Goal: Transaction & Acquisition: Obtain resource

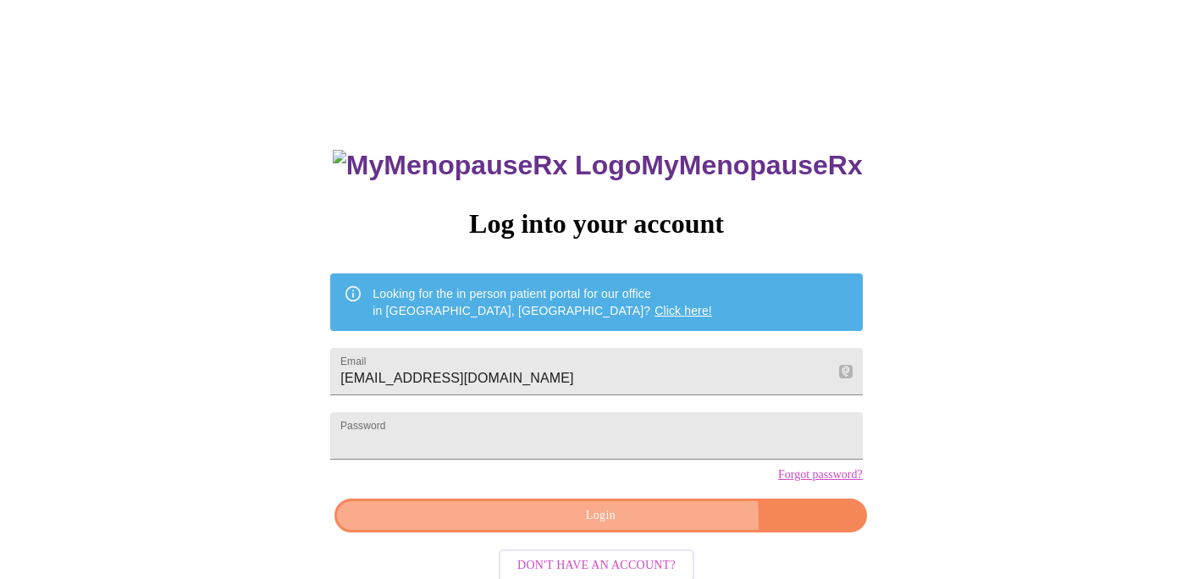
click at [641, 526] on span "Login" at bounding box center [600, 515] width 493 height 21
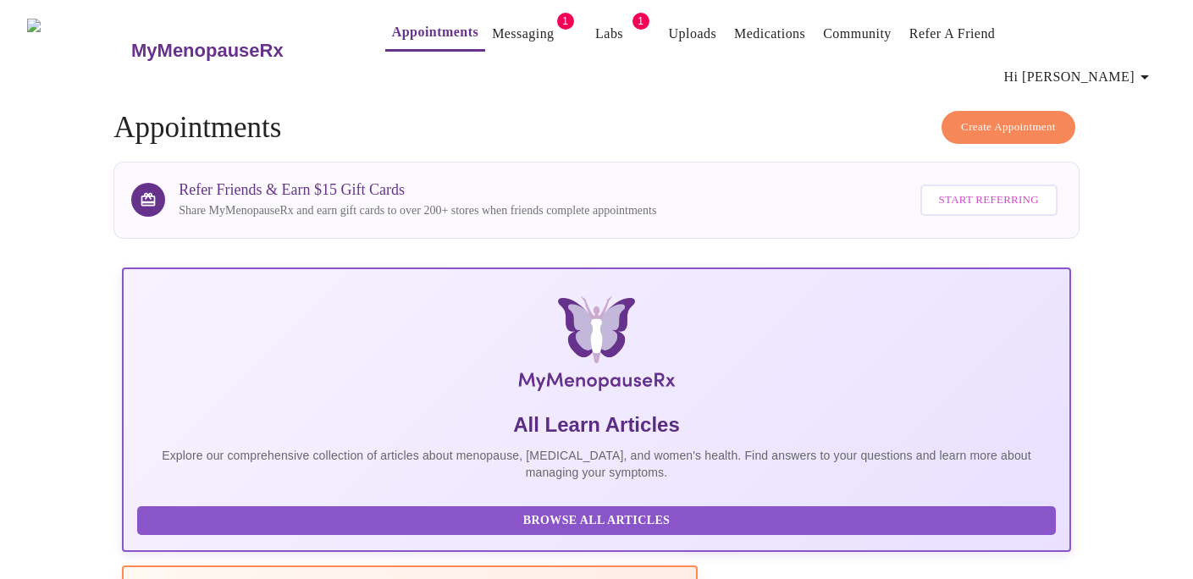
click at [515, 27] on link "Messaging" at bounding box center [523, 34] width 62 height 24
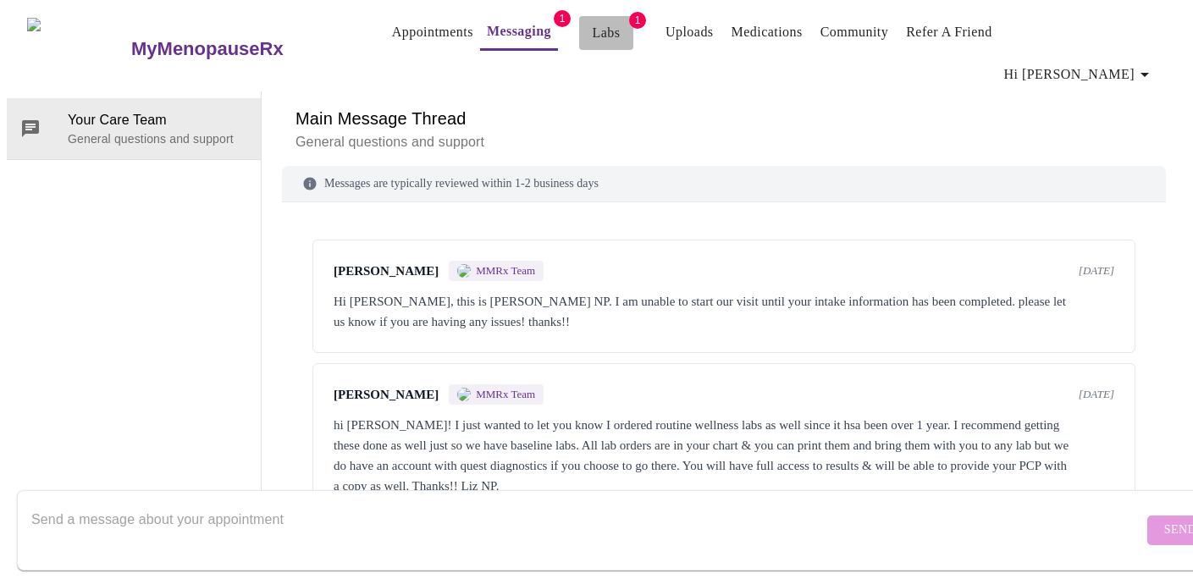
click at [592, 41] on link "Labs" at bounding box center [606, 33] width 28 height 24
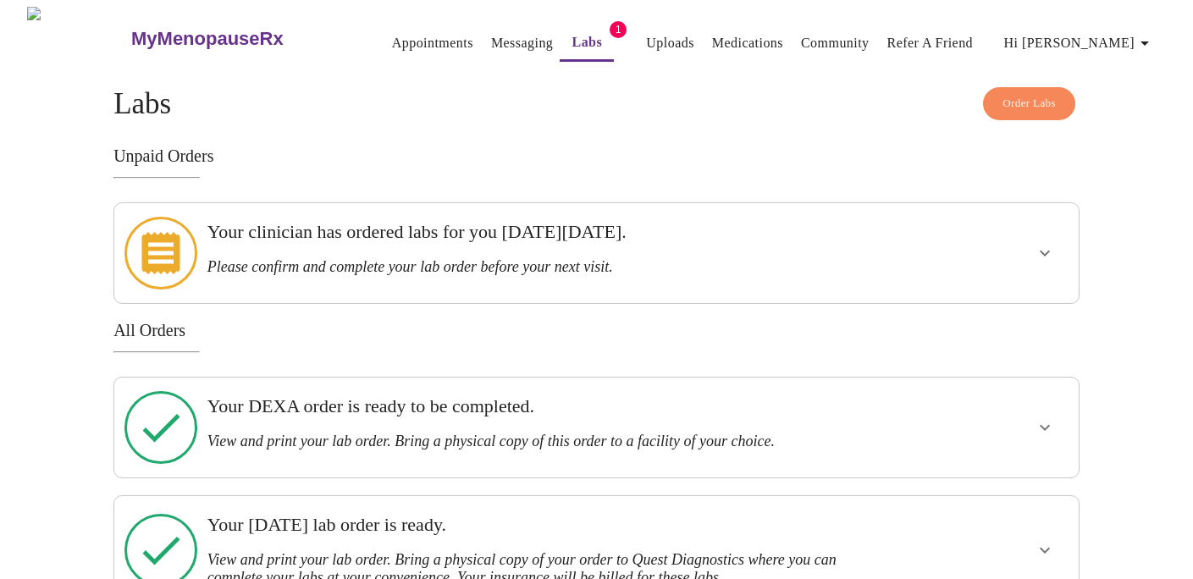
click at [1039, 245] on icon "show more" at bounding box center [1044, 253] width 20 height 20
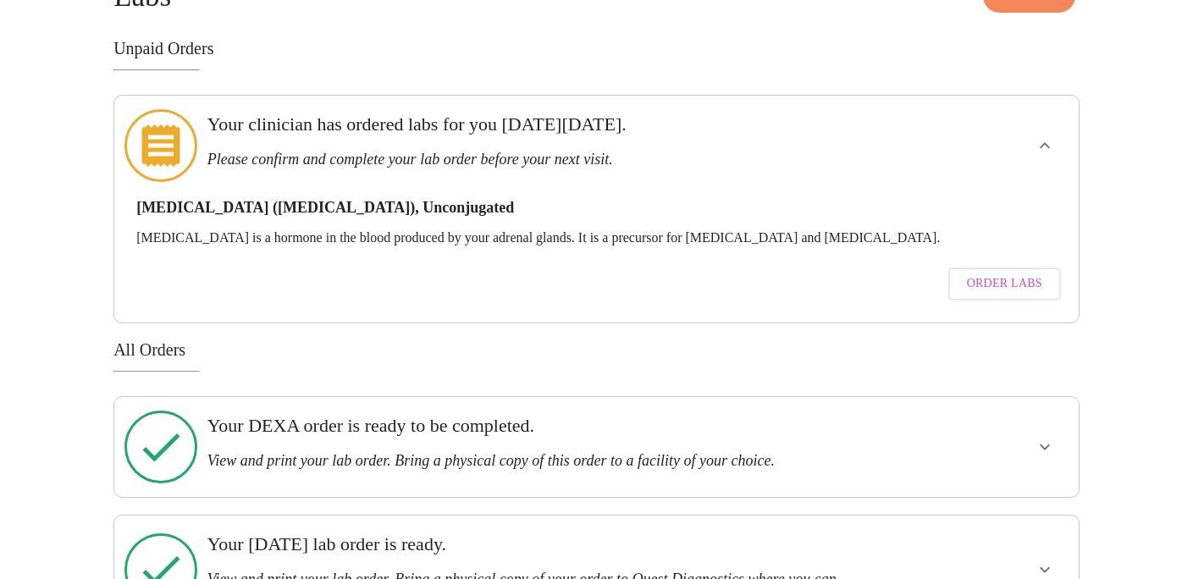
scroll to position [141, 0]
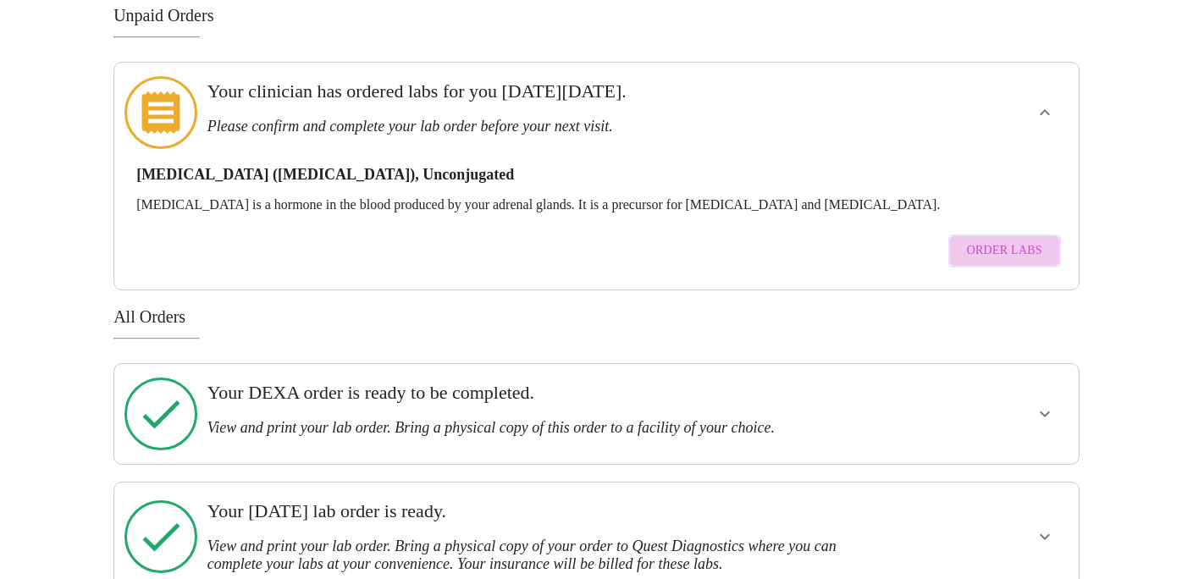
click at [1010, 240] on span "Order Labs" at bounding box center [1004, 250] width 75 height 21
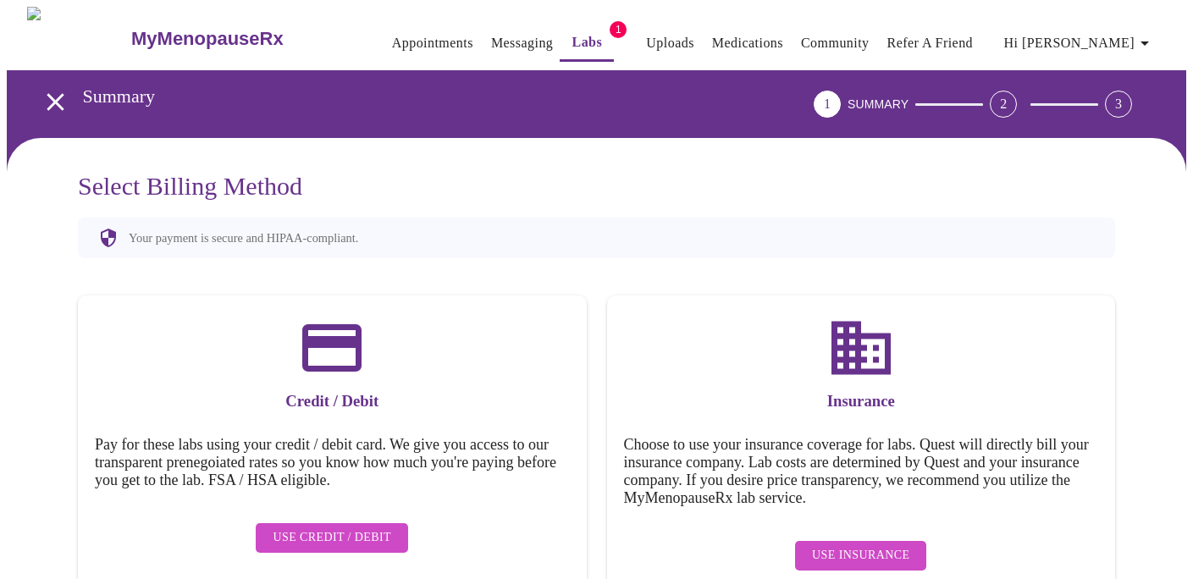
scroll to position [40, 0]
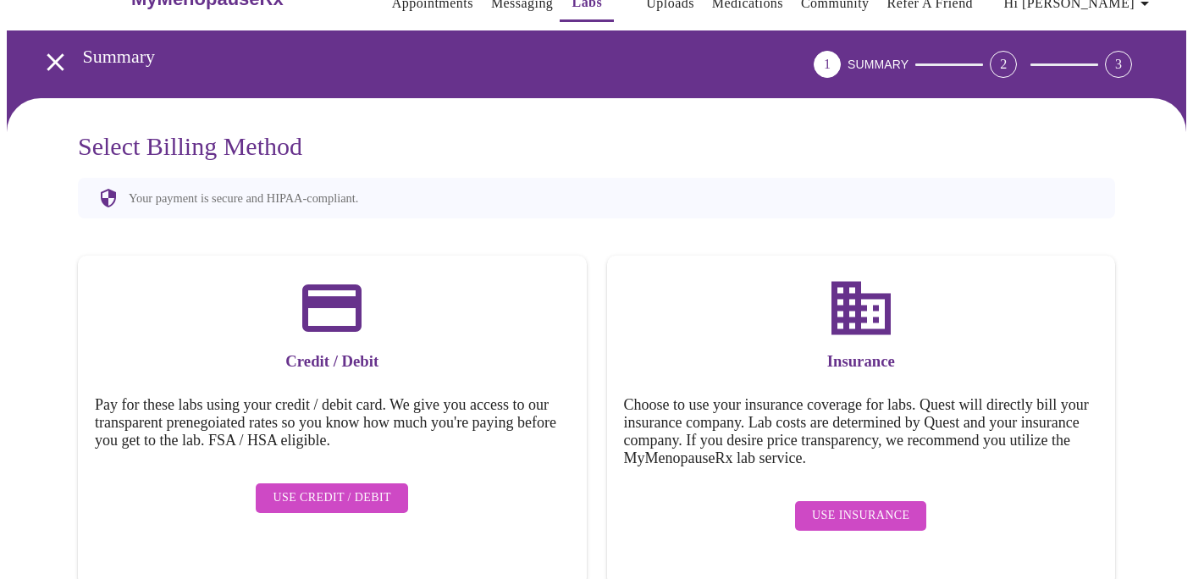
click at [52, 63] on icon "open drawer" at bounding box center [56, 62] width 30 height 30
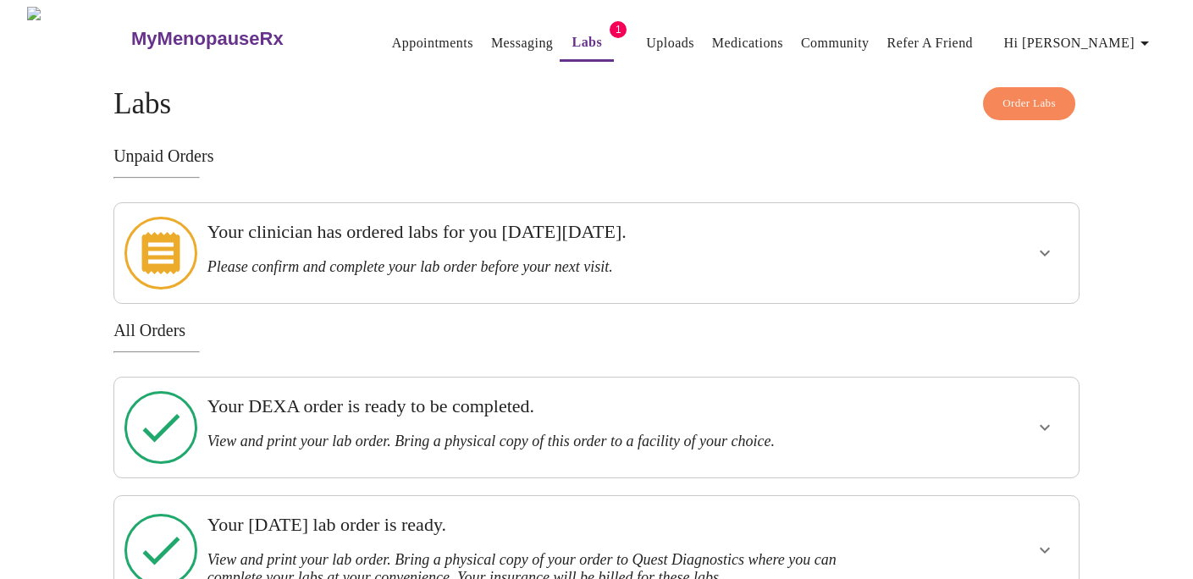
scroll to position [18, 0]
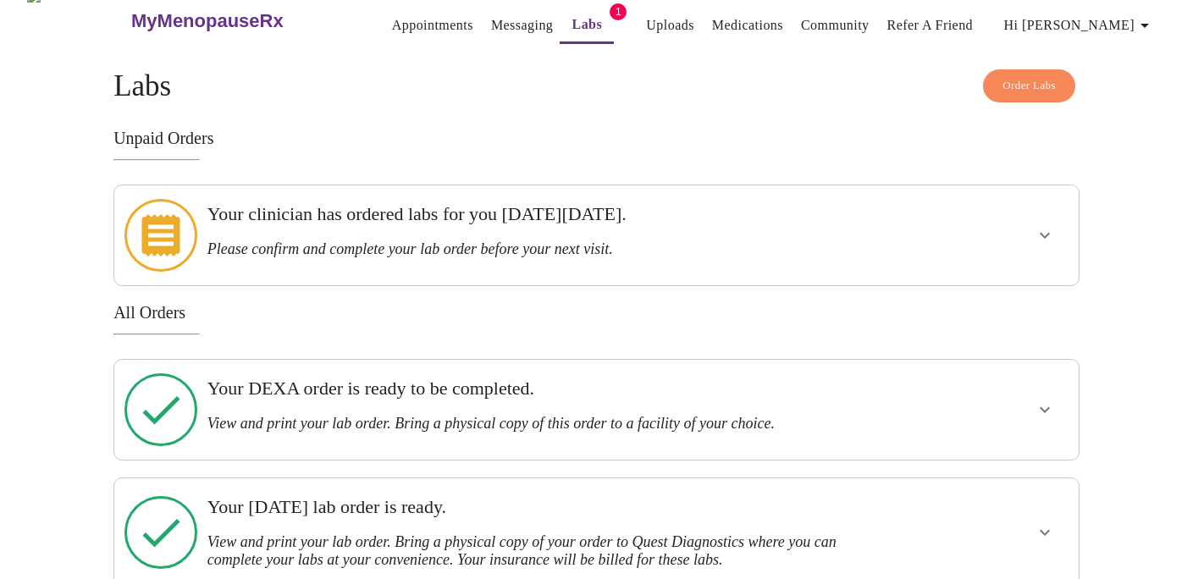
click at [1039, 400] on icon "show more" at bounding box center [1044, 410] width 20 height 20
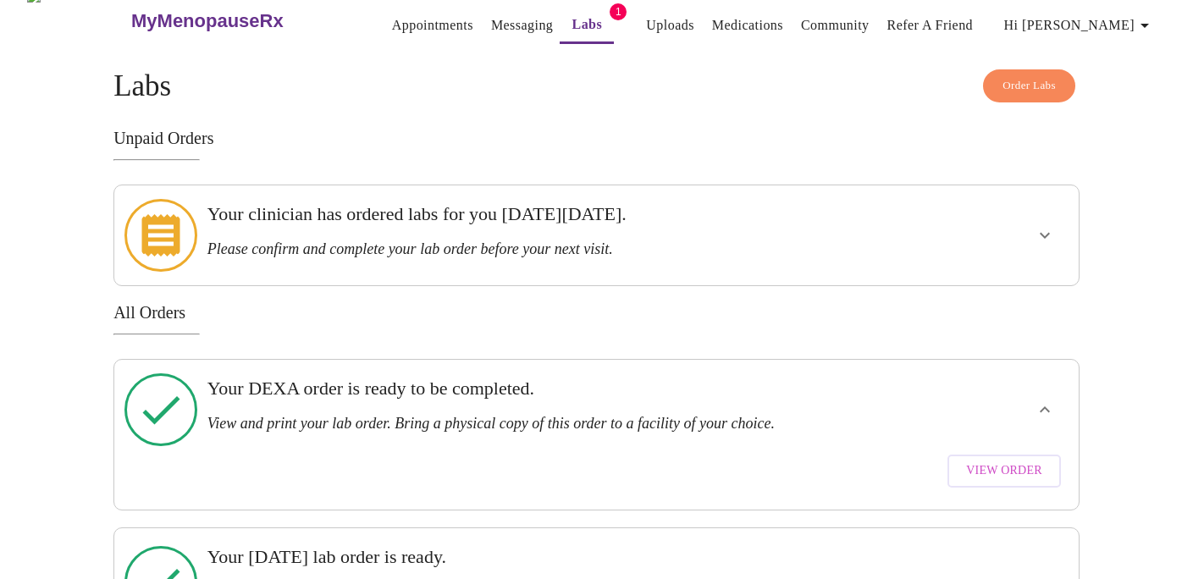
scroll to position [68, 0]
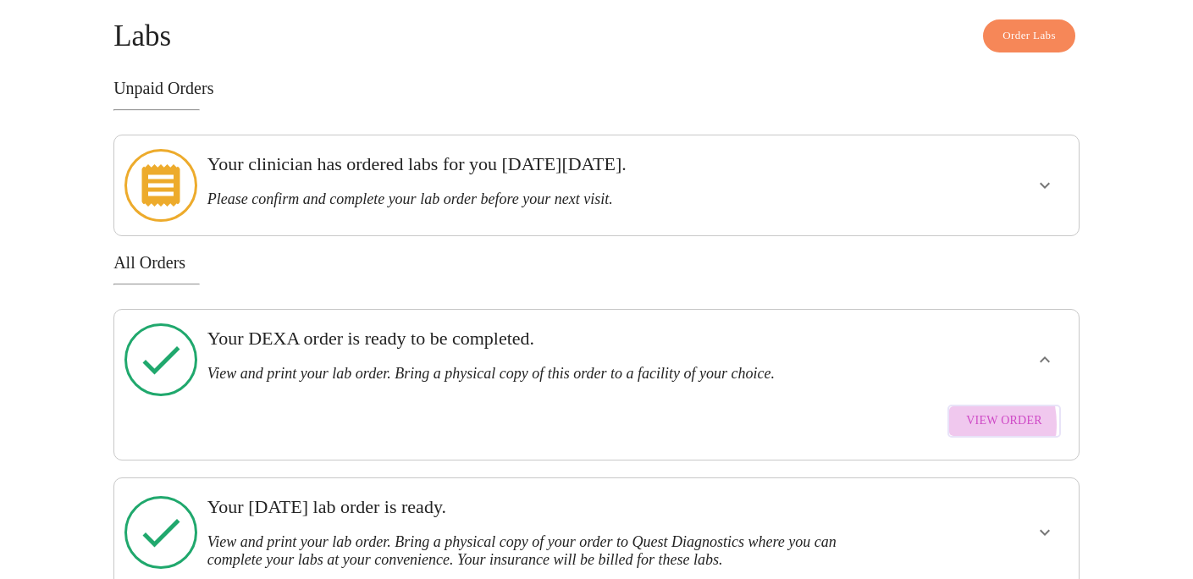
click at [962, 405] on button "View Order" at bounding box center [1003, 421] width 113 height 33
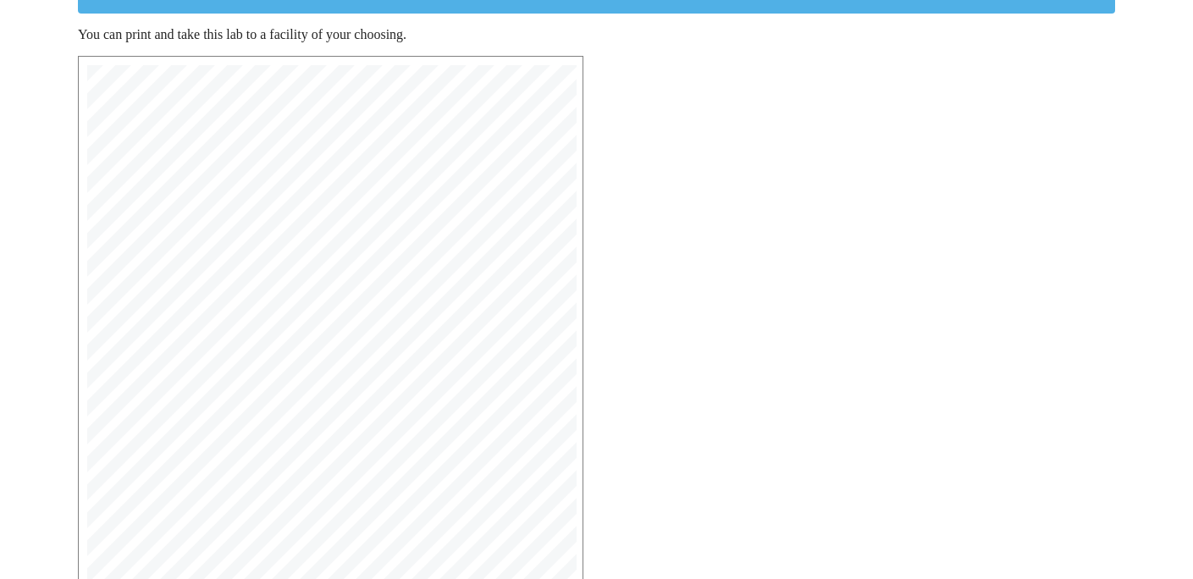
scroll to position [466, 0]
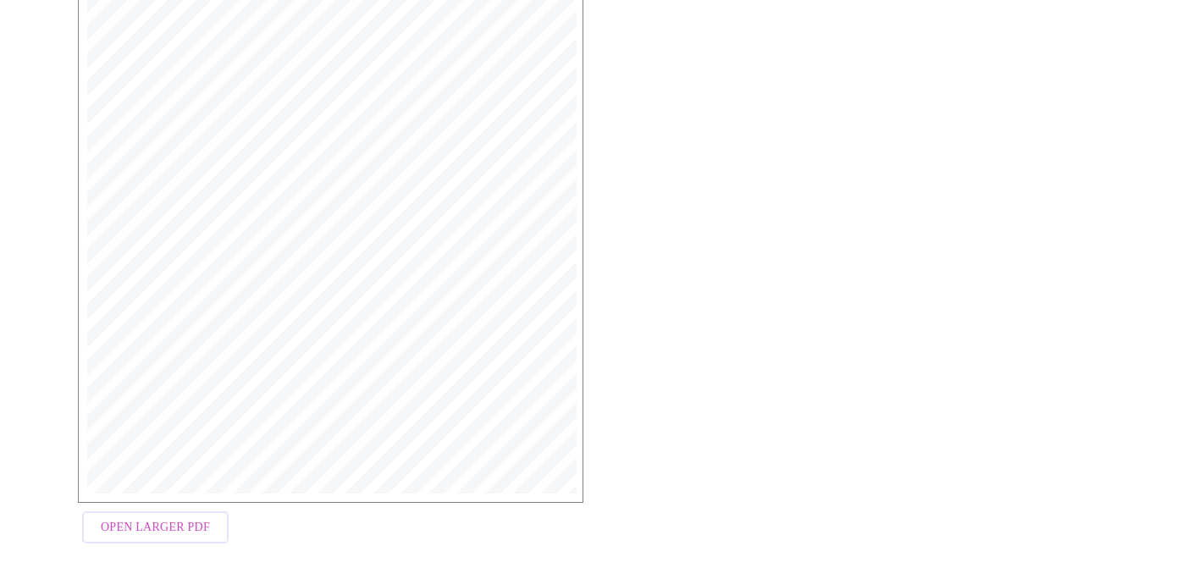
click at [152, 522] on span "Open Larger PDF" at bounding box center [155, 527] width 109 height 21
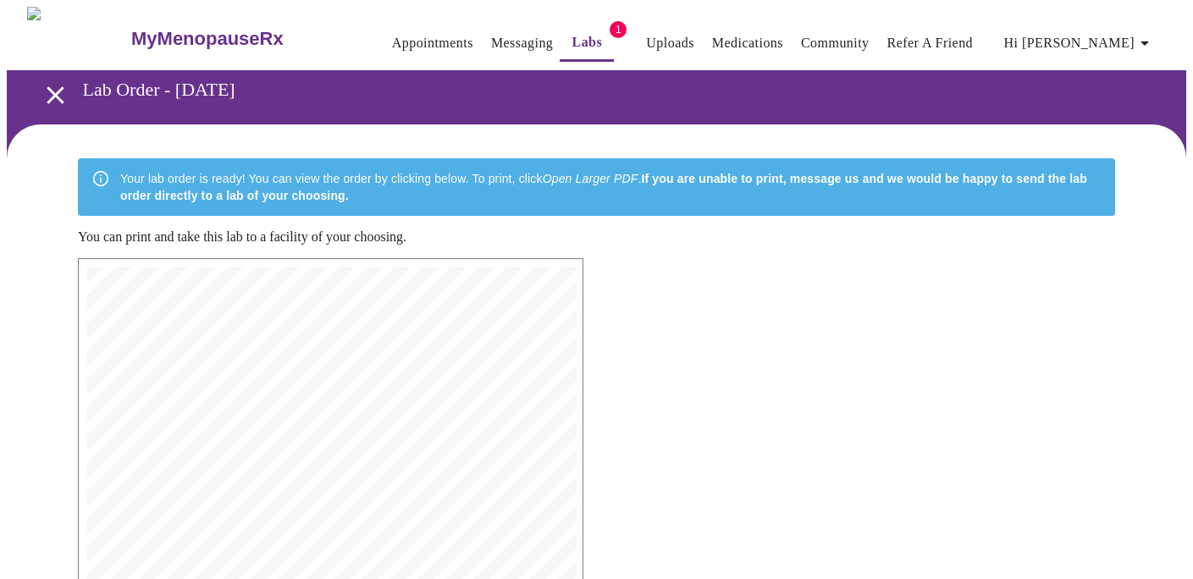
click at [407, 37] on link "Appointments" at bounding box center [432, 43] width 81 height 24
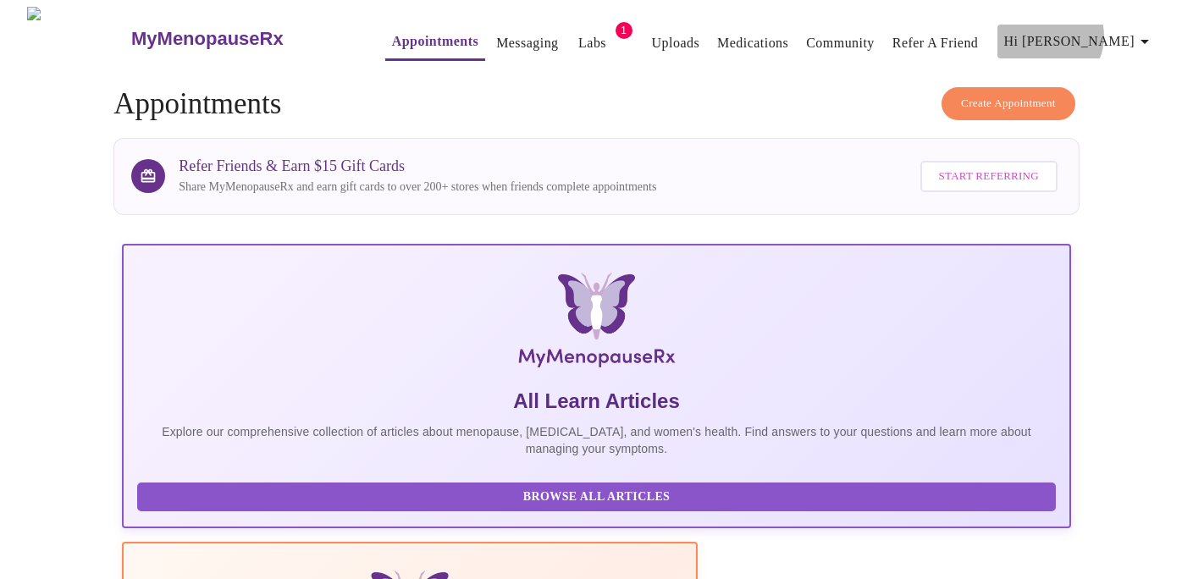
click at [1143, 31] on icon "button" at bounding box center [1144, 41] width 20 height 20
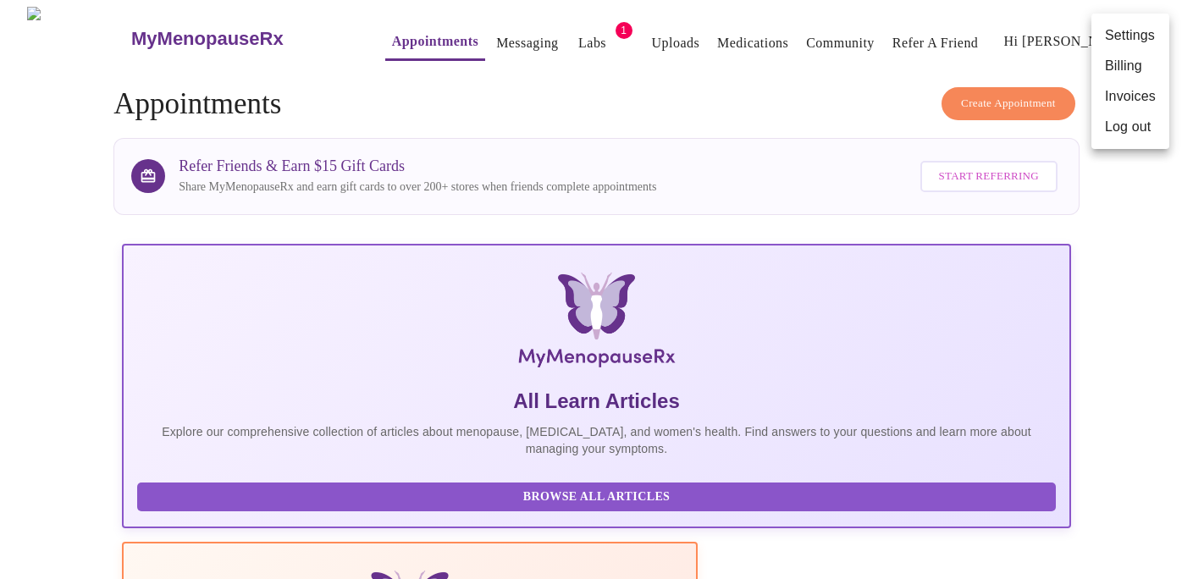
click at [566, 32] on div at bounding box center [596, 289] width 1193 height 579
click at [615, 26] on span "1" at bounding box center [623, 30] width 17 height 17
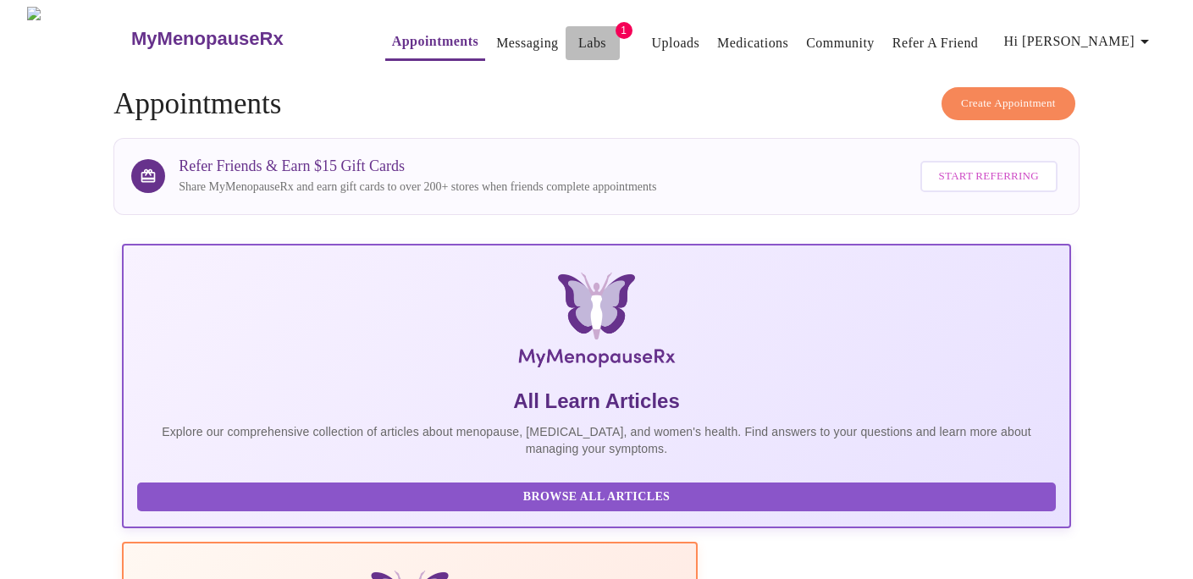
click at [578, 34] on link "Labs" at bounding box center [592, 43] width 28 height 24
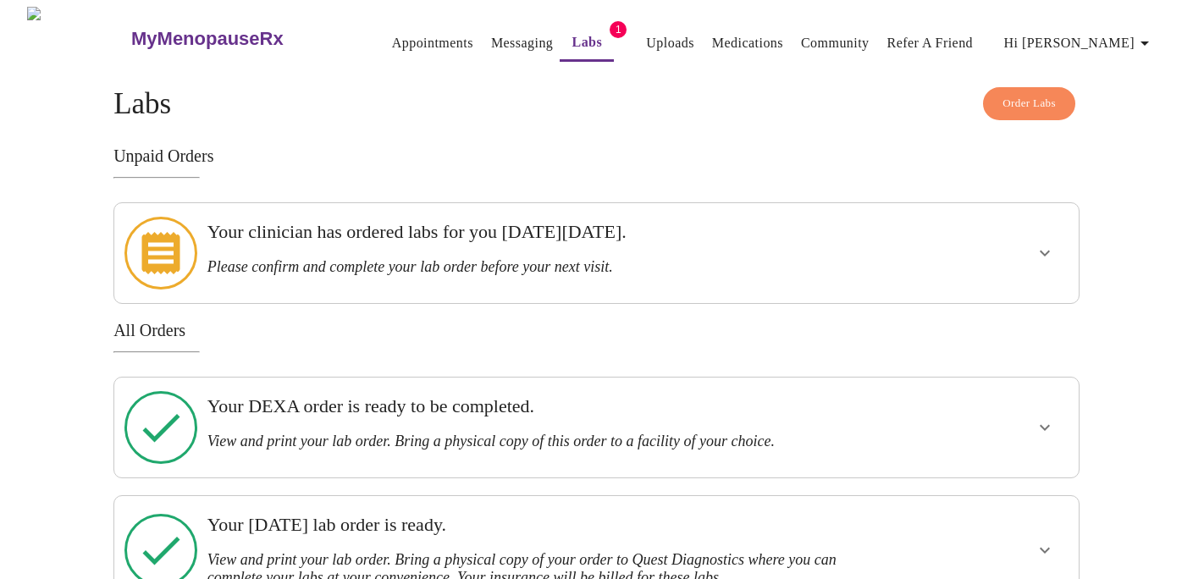
scroll to position [18, 0]
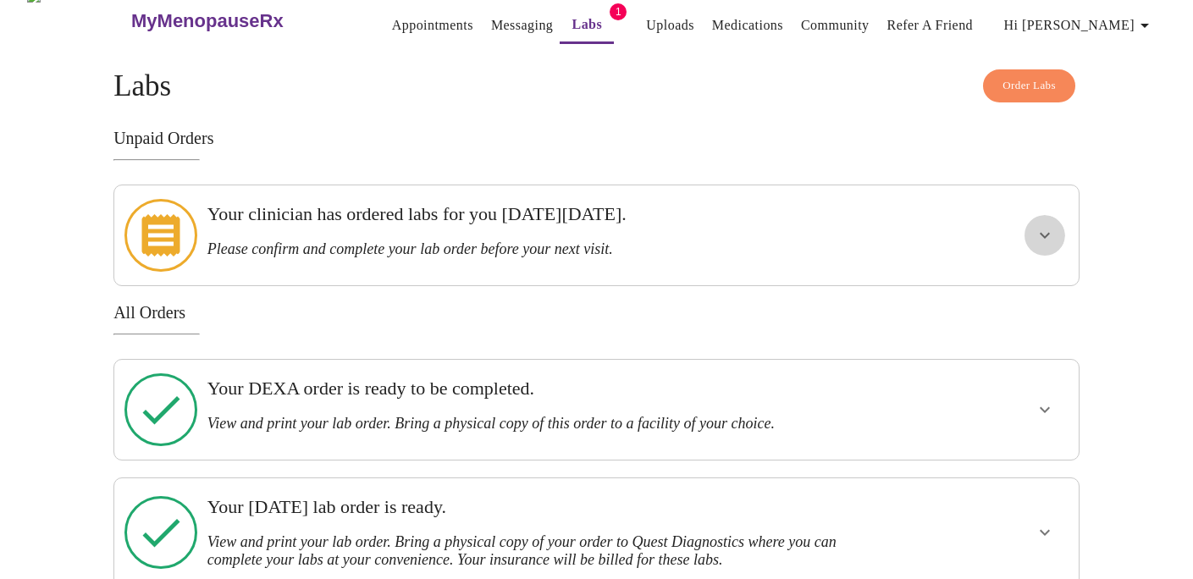
click at [1041, 233] on icon "show more" at bounding box center [1044, 236] width 10 height 6
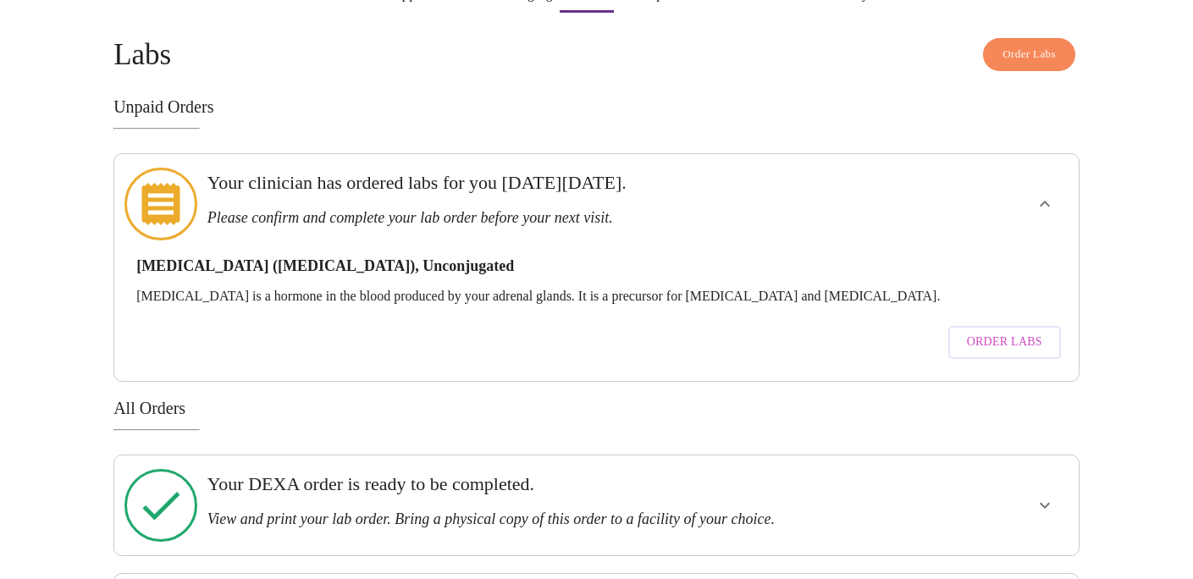
scroll to position [50, 0]
click at [1006, 331] on span "Order Labs" at bounding box center [1004, 341] width 75 height 21
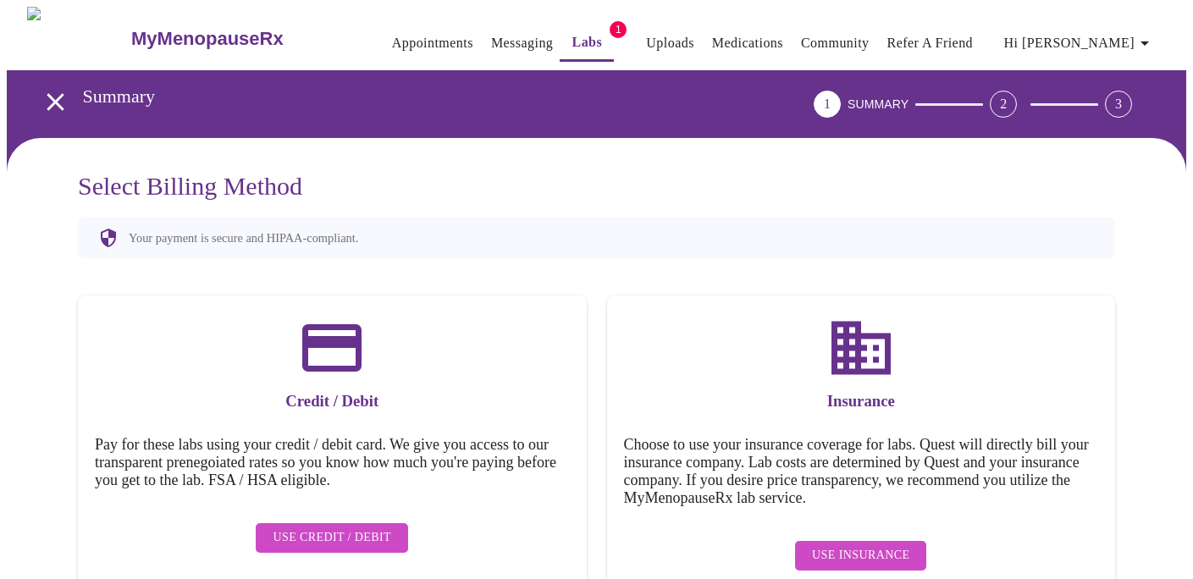
scroll to position [40, 0]
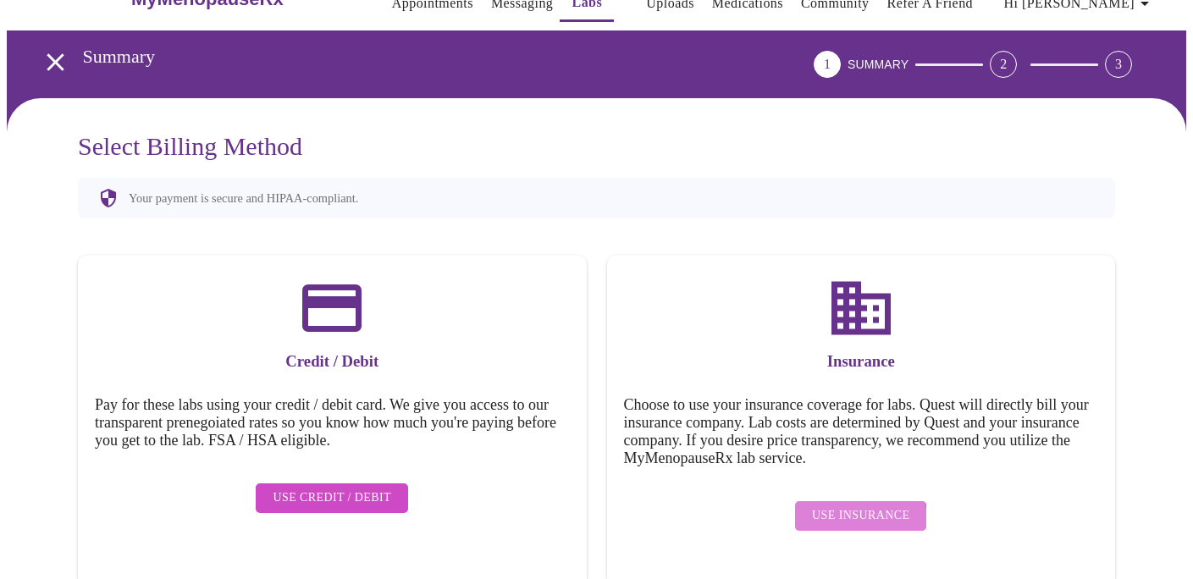
click at [842, 514] on span "Use Insurance" at bounding box center [860, 515] width 97 height 21
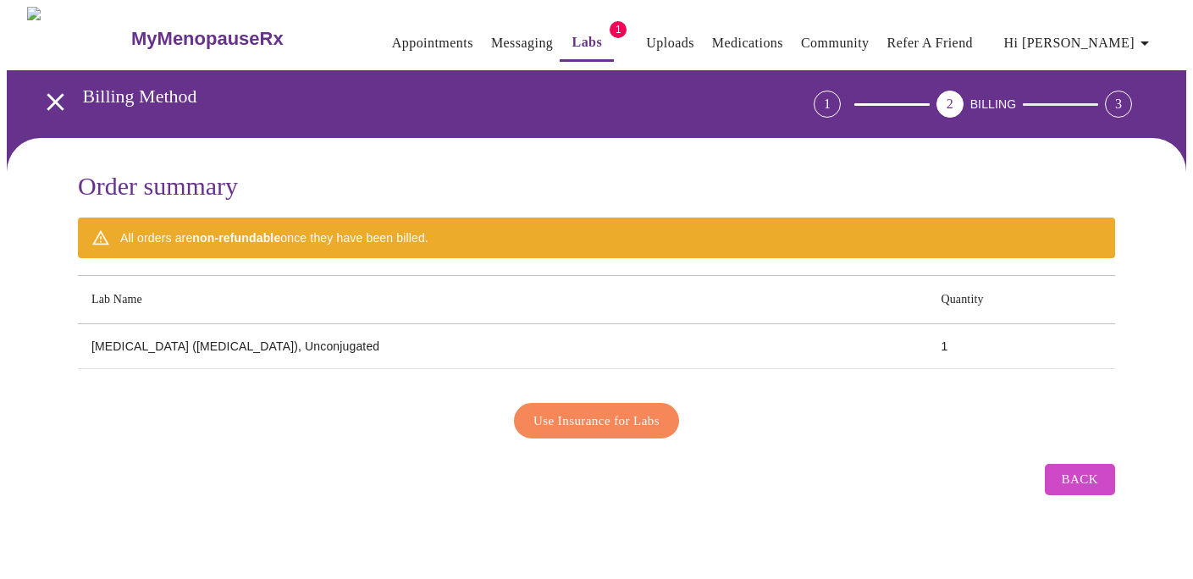
click at [612, 416] on span "Use Insurance for Labs" at bounding box center [596, 421] width 126 height 22
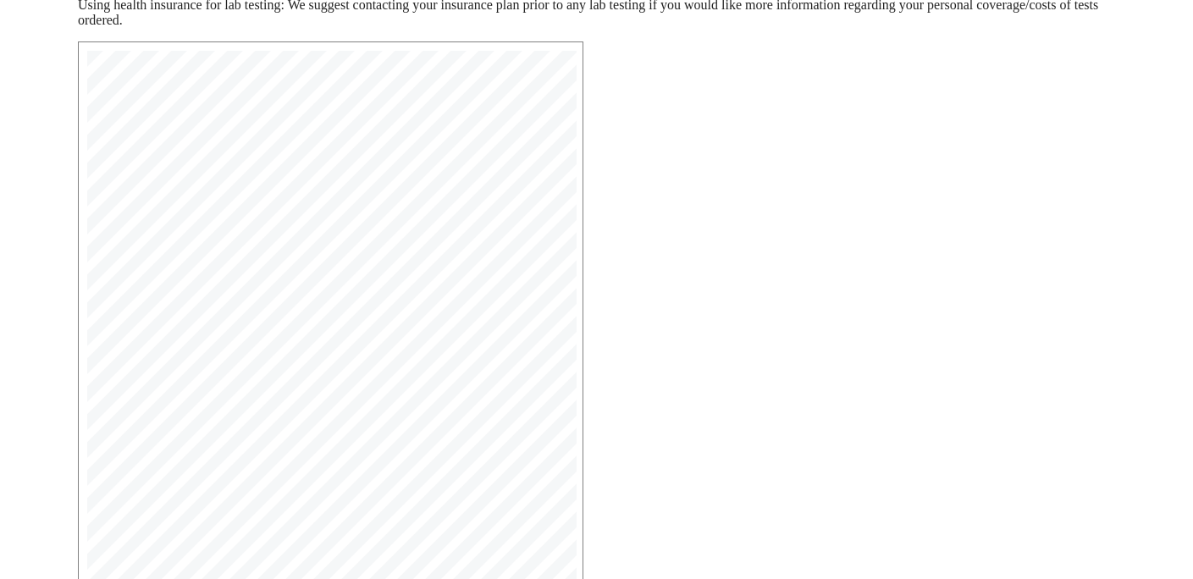
scroll to position [461, 0]
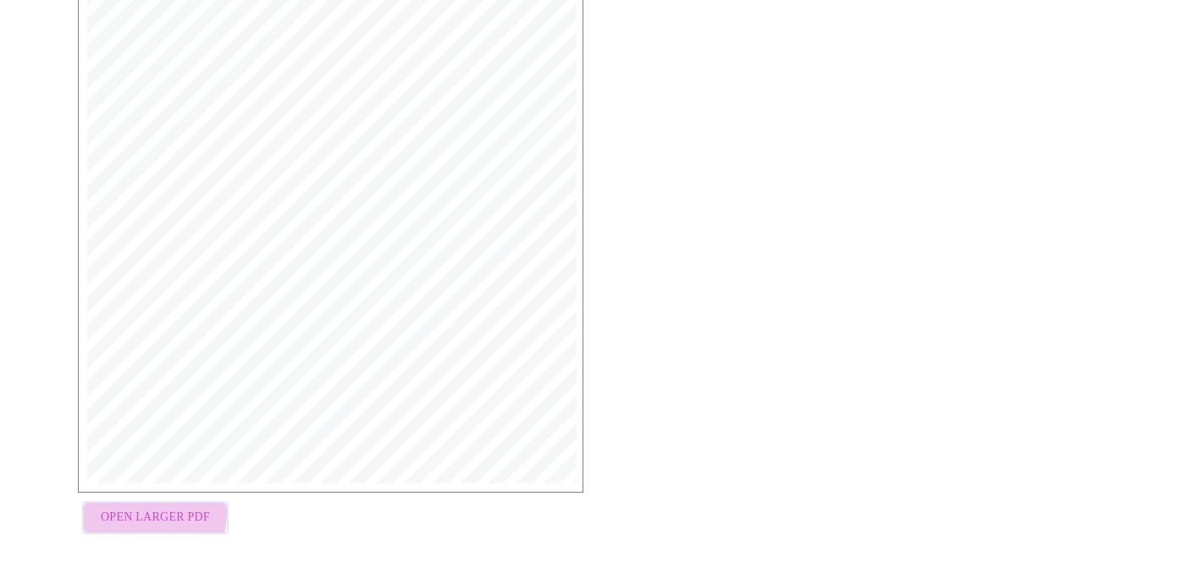
click at [135, 515] on span "Open Larger PDF" at bounding box center [155, 517] width 109 height 21
